Goal: Task Accomplishment & Management: Complete application form

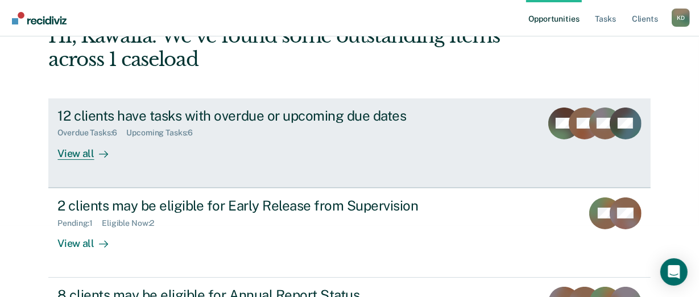
scroll to position [140, 0]
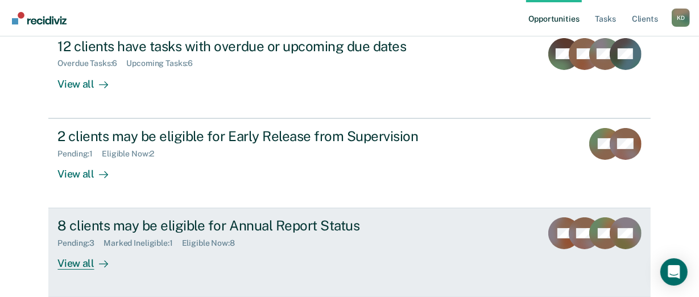
click at [210, 224] on div "8 clients may be eligible for Annual Report Status" at bounding box center [256, 225] width 399 height 16
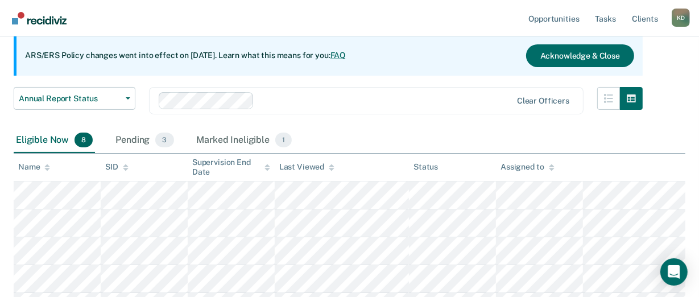
scroll to position [171, 0]
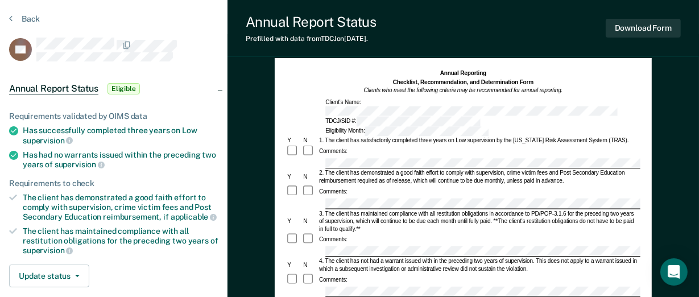
scroll to position [85, 0]
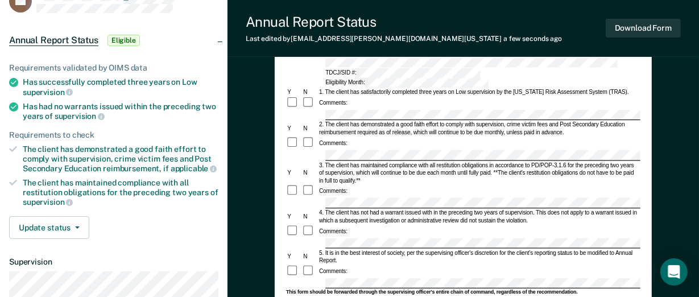
click at [351, 185] on div "Comments:" at bounding box center [463, 191] width 354 height 13
click at [358, 209] on div "4. The client has not had a warrant issued with in the preceding two years of s…" at bounding box center [479, 216] width 322 height 15
click at [366, 172] on form "Annual Reporting Checklist, Recommendation, and Determination Form Clients who …" at bounding box center [463, 279] width 354 height 517
click at [383, 209] on div "4. The client has not had a warrant issued with in the preceding two years of s…" at bounding box center [479, 216] width 322 height 15
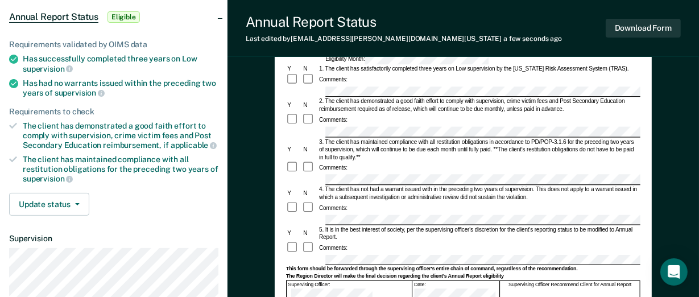
scroll to position [122, 0]
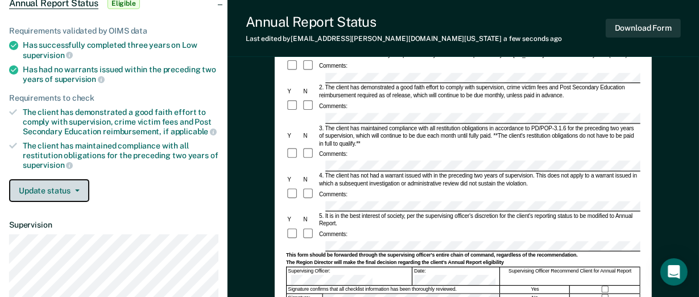
click at [61, 190] on button "Update status" at bounding box center [49, 190] width 80 height 23
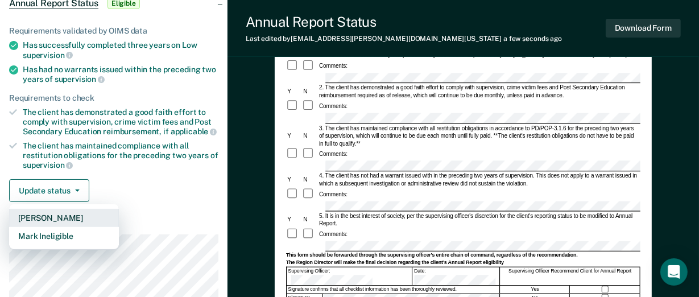
click at [71, 213] on button "[PERSON_NAME]" at bounding box center [64, 218] width 110 height 18
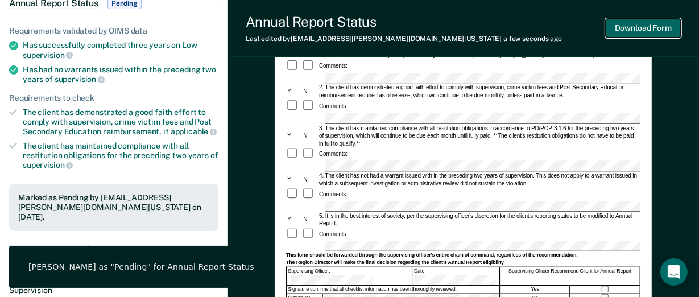
click at [641, 24] on button "Download Form" at bounding box center [643, 28] width 75 height 19
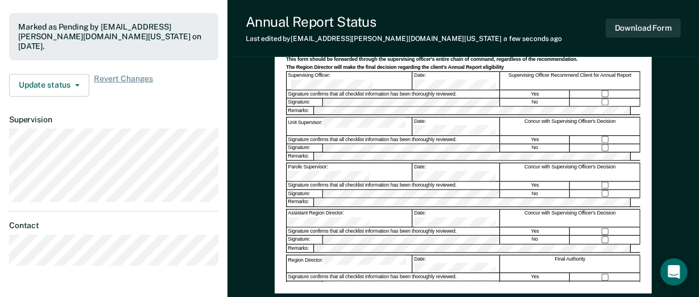
scroll to position [377, 0]
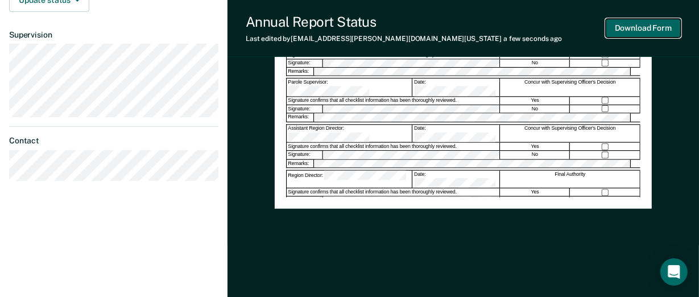
click at [649, 32] on button "Download Form" at bounding box center [643, 28] width 75 height 19
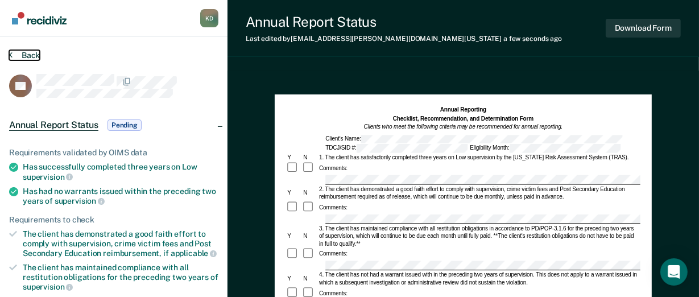
click at [34, 55] on button "Back" at bounding box center [24, 55] width 31 height 10
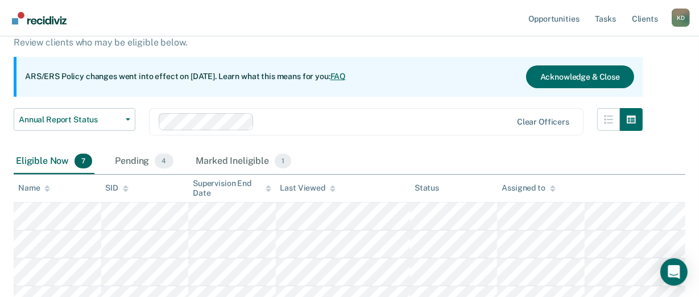
scroll to position [266, 0]
